Goal: Navigation & Orientation: Find specific page/section

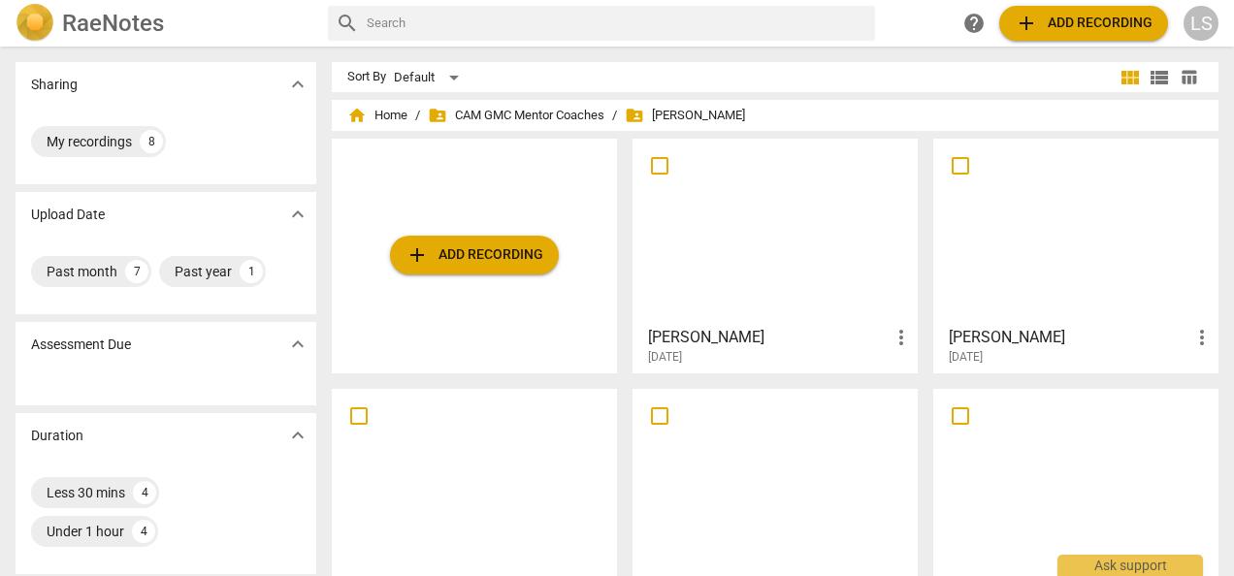
click at [392, 104] on div "home Home / folder_shared CAM GMC Mentor Coaches / folder_shared [PERSON_NAME]" at bounding box center [775, 115] width 856 height 31
click at [390, 119] on span "home Home" at bounding box center [377, 115] width 60 height 19
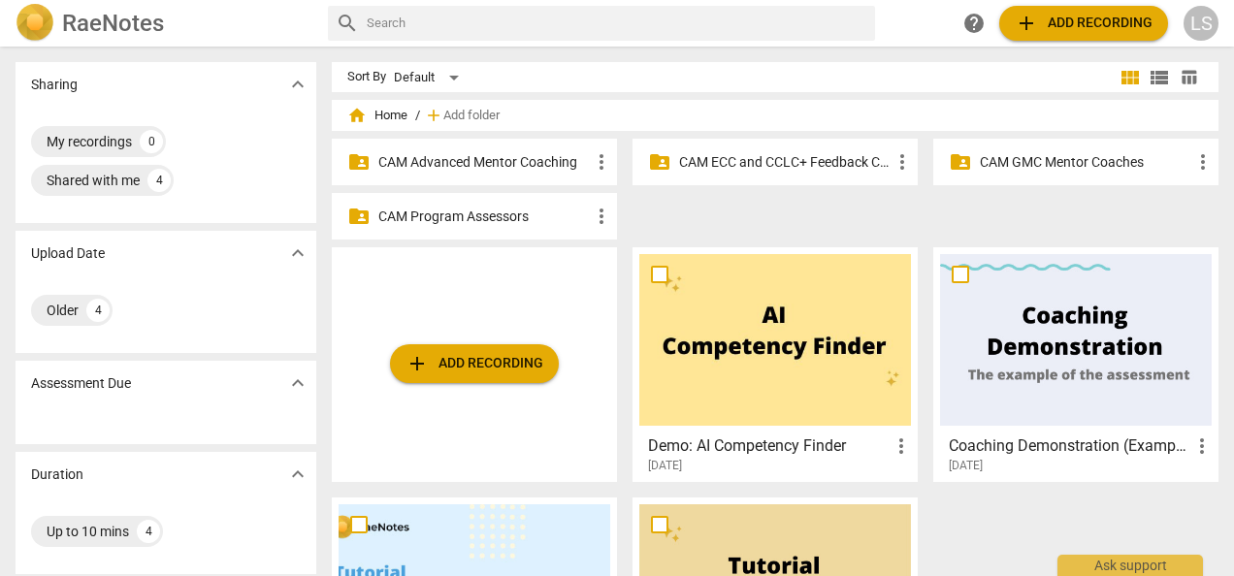
click at [475, 167] on p "CAM Advanced Mentor Coaching" at bounding box center [484, 162] width 212 height 20
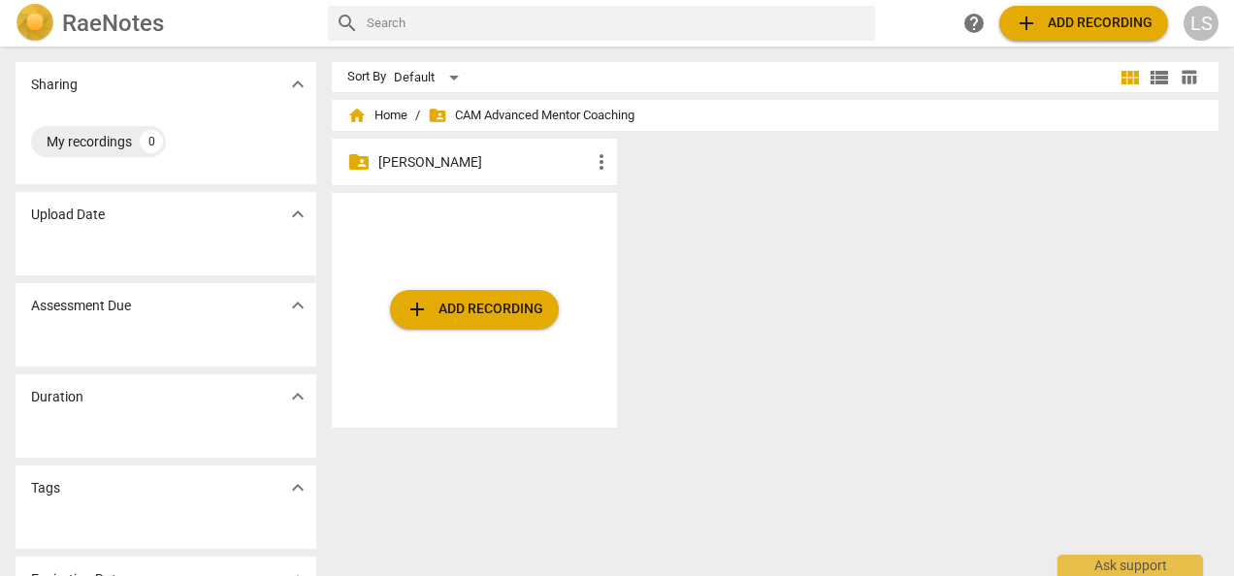
click at [452, 171] on p "[PERSON_NAME]" at bounding box center [484, 162] width 212 height 20
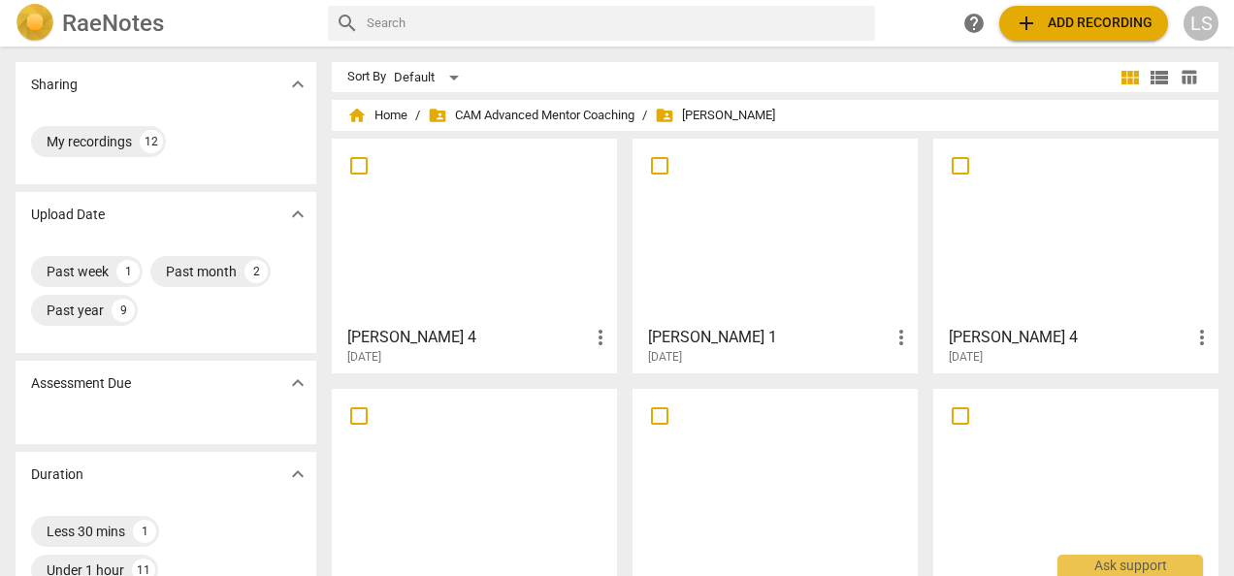
click at [772, 246] on div at bounding box center [775, 232] width 272 height 172
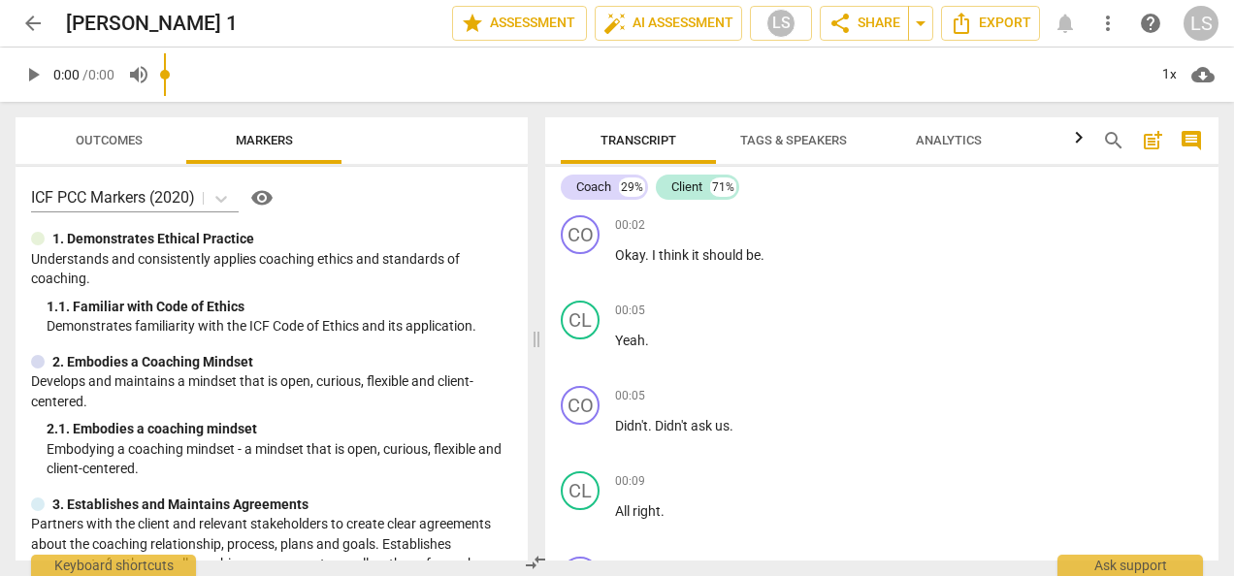
drag, startPoint x: 613, startPoint y: 340, endPoint x: 532, endPoint y: 343, distance: 81.6
click at [532, 343] on span at bounding box center [537, 339] width 12 height 474
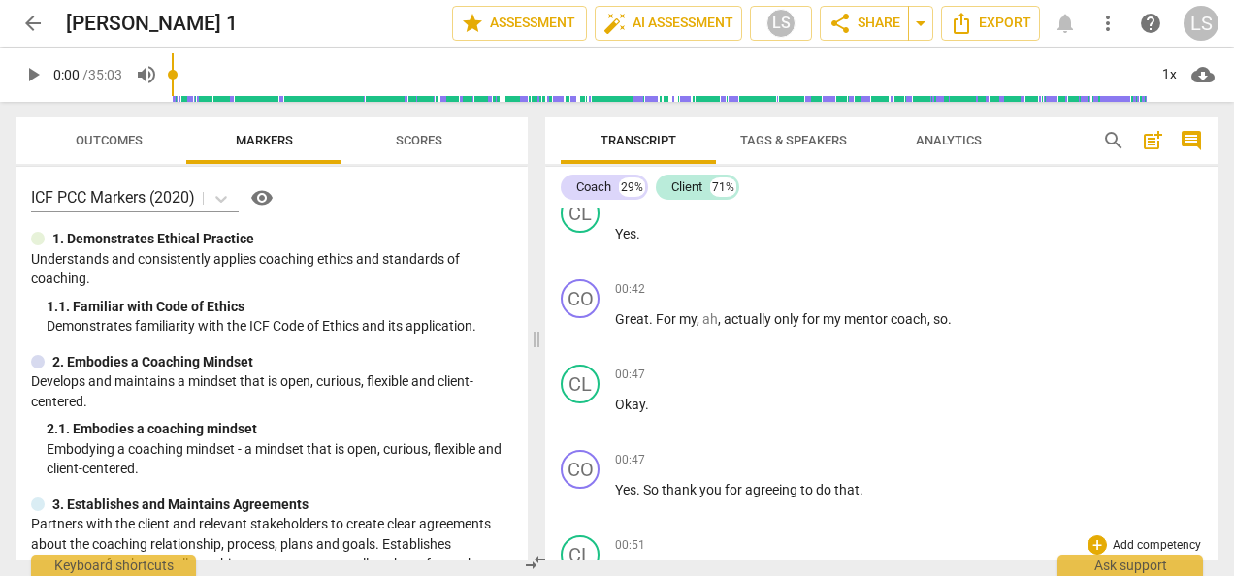
scroll to position [970, 0]
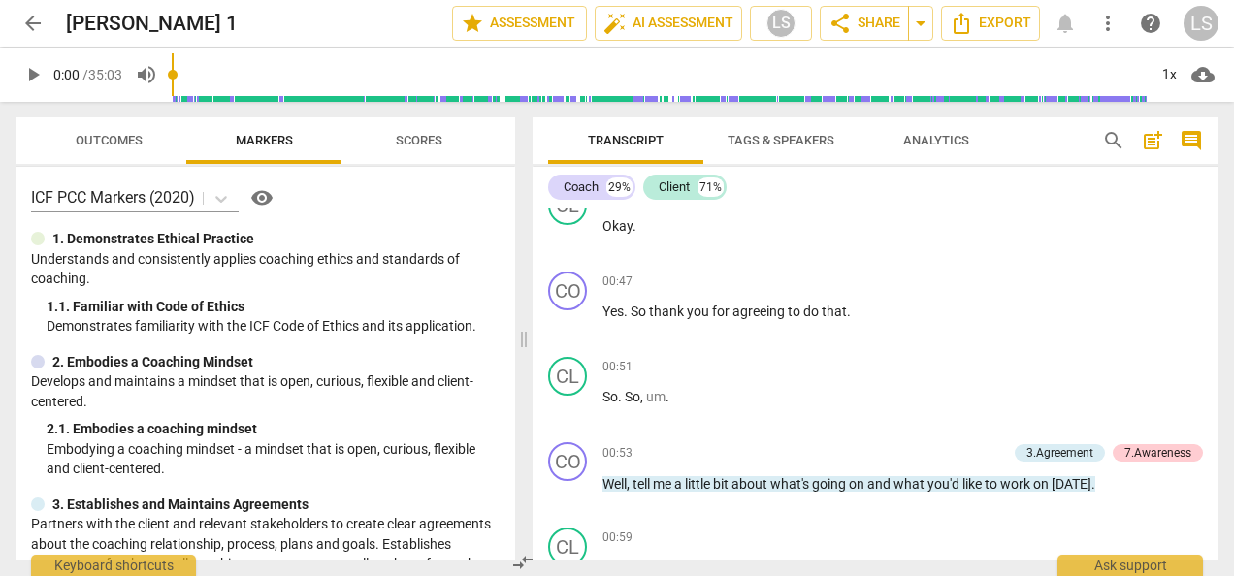
drag, startPoint x: 533, startPoint y: 337, endPoint x: 520, endPoint y: 338, distance: 12.7
click at [520, 338] on span at bounding box center [524, 339] width 12 height 474
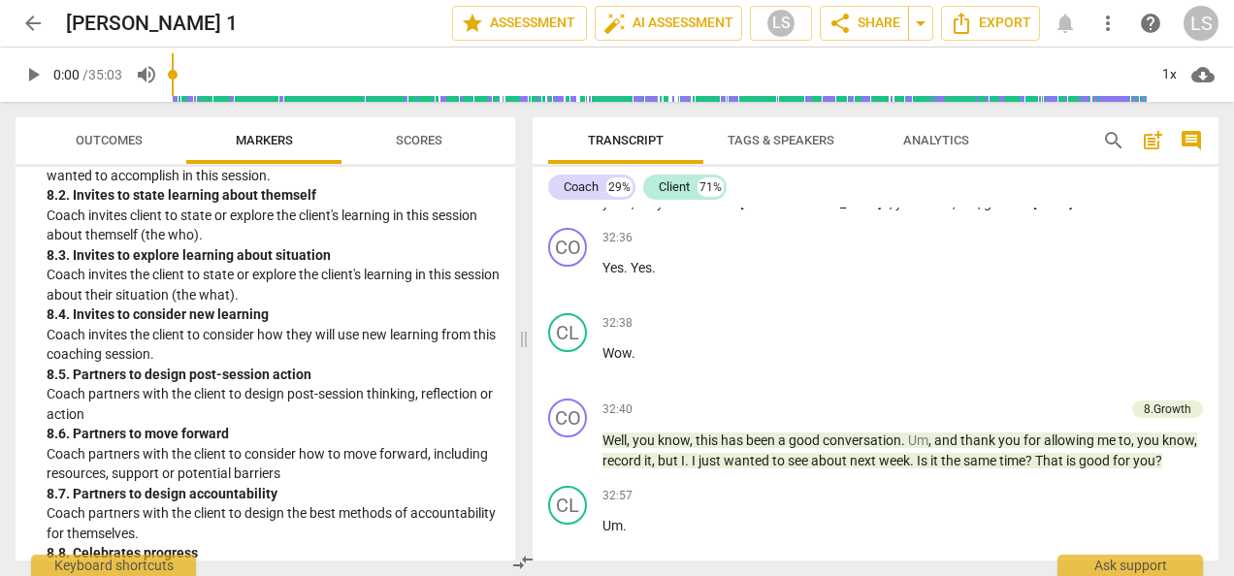
scroll to position [2579, 0]
